Goal: Information Seeking & Learning: Learn about a topic

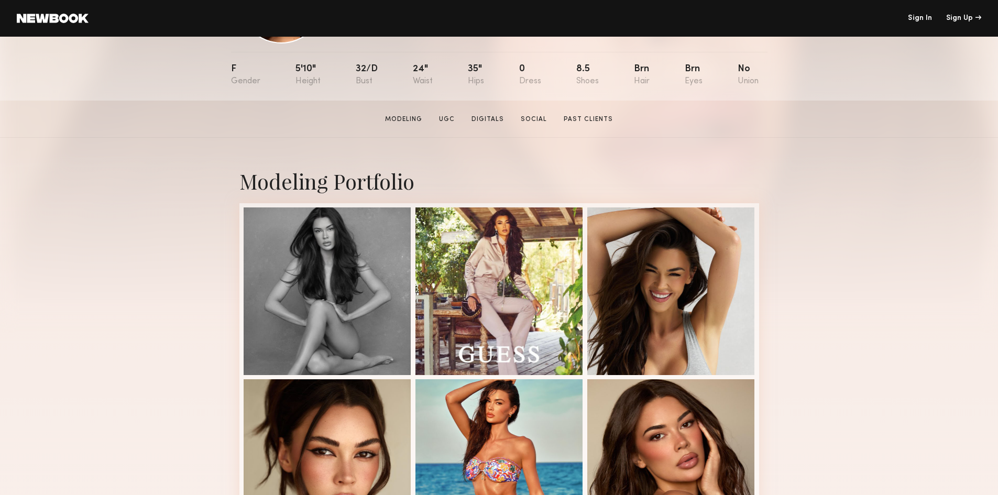
scroll to position [106, 0]
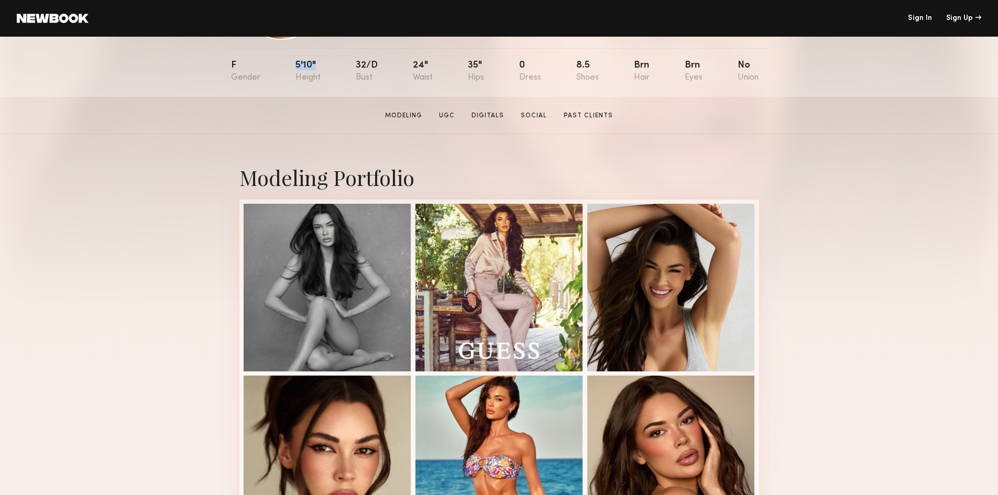
drag, startPoint x: 288, startPoint y: 63, endPoint x: 315, endPoint y: 68, distance: 27.6
click at [315, 68] on nb-model-profile-props "F 5'10" 32/d 24" 35" 0 8.5 Brn Brn No" at bounding box center [499, 72] width 536 height 49
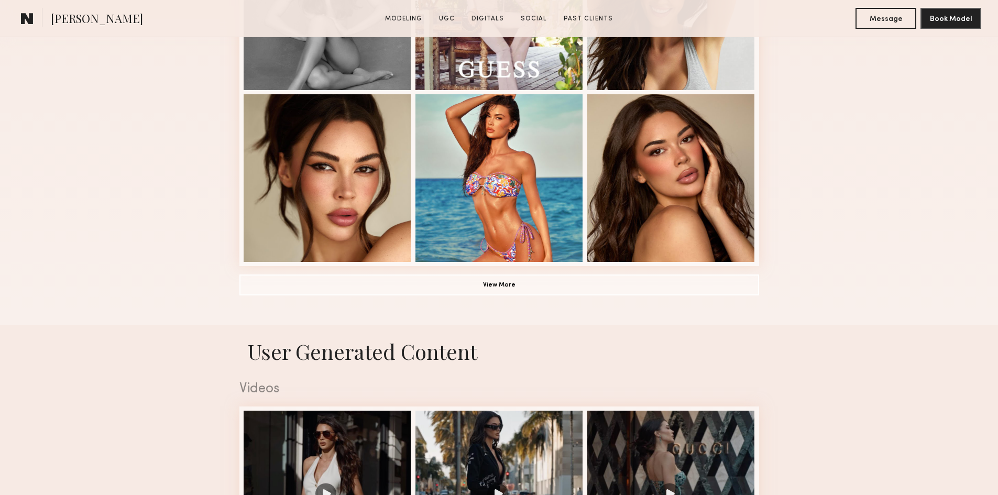
scroll to position [433, 0]
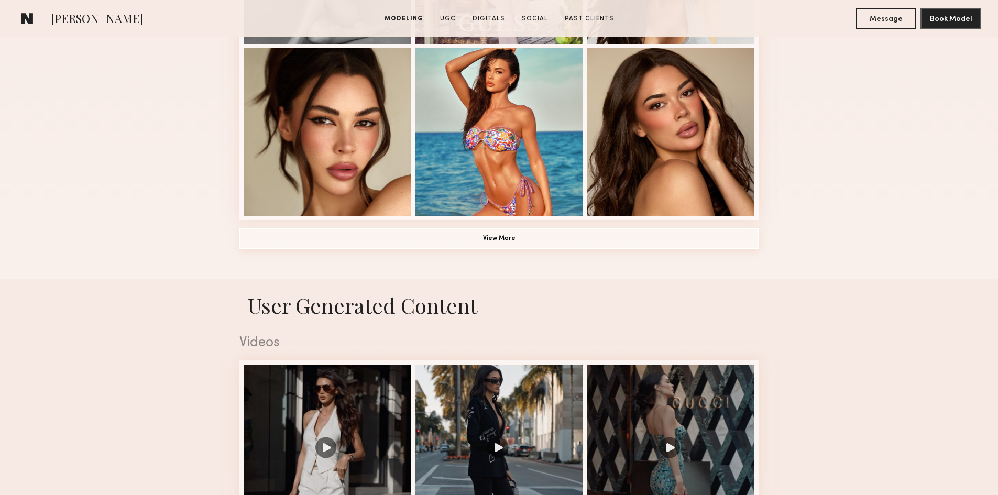
click at [505, 249] on common-button "View More" at bounding box center [498, 238] width 519 height 21
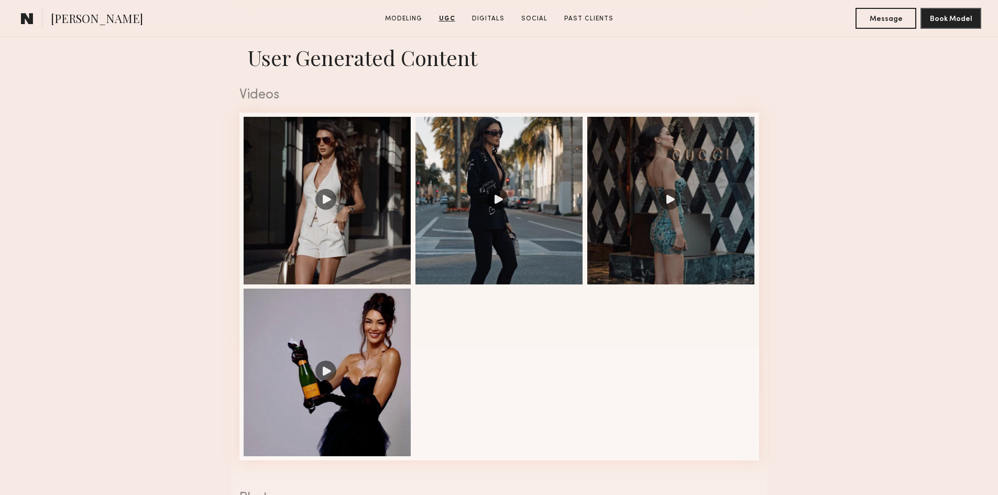
scroll to position [1514, 0]
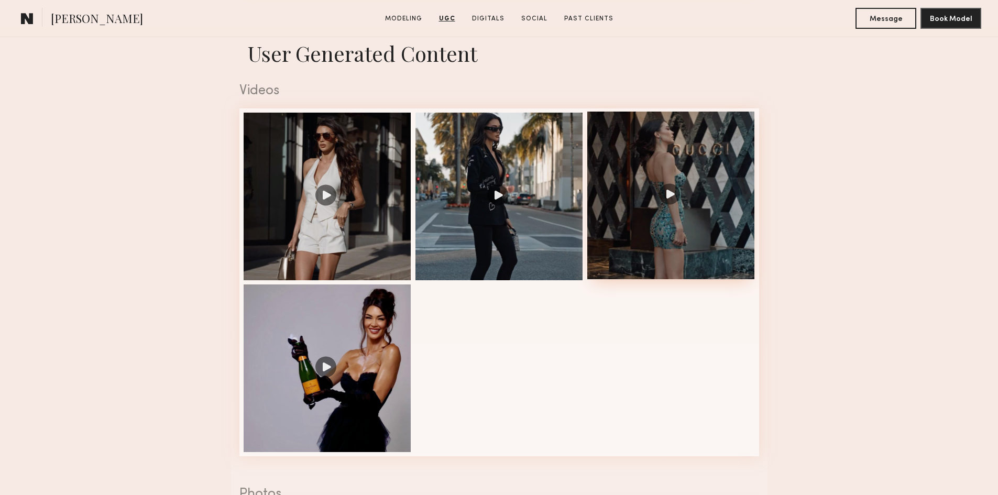
click at [683, 209] on div at bounding box center [671, 196] width 168 height 168
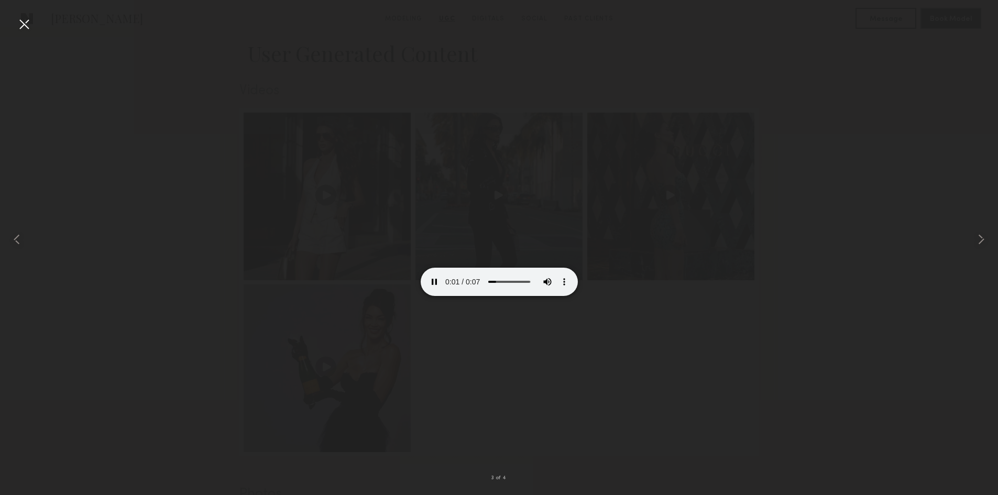
drag, startPoint x: 454, startPoint y: 275, endPoint x: 452, endPoint y: 257, distance: 18.4
click at [790, 240] on div at bounding box center [499, 239] width 998 height 445
click at [15, 23] on div at bounding box center [20, 239] width 40 height 445
click at [518, 343] on div at bounding box center [499, 239] width 998 height 445
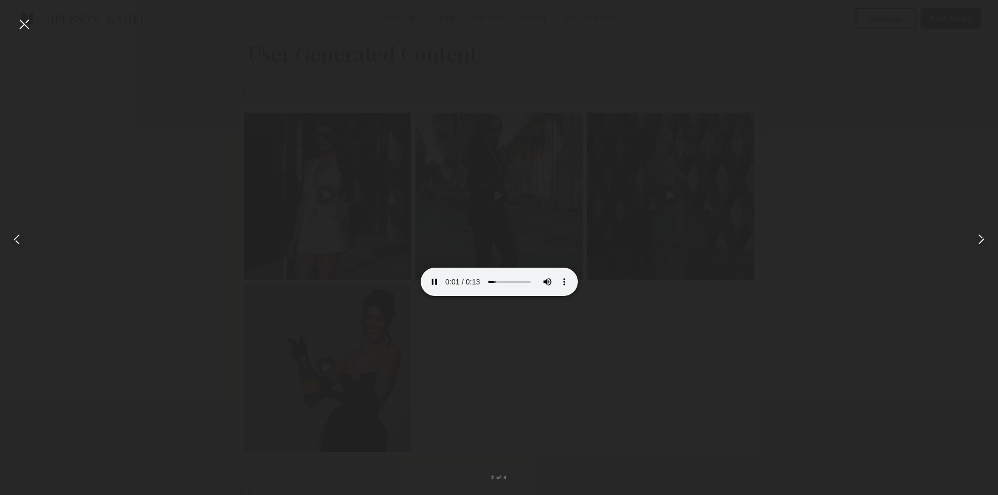
click at [684, 295] on div at bounding box center [499, 239] width 998 height 445
click at [772, 162] on div at bounding box center [499, 239] width 998 height 445
click at [323, 355] on div at bounding box center [499, 239] width 998 height 445
click at [985, 246] on common-icon at bounding box center [980, 239] width 17 height 17
